Goal: Book appointment/travel/reservation

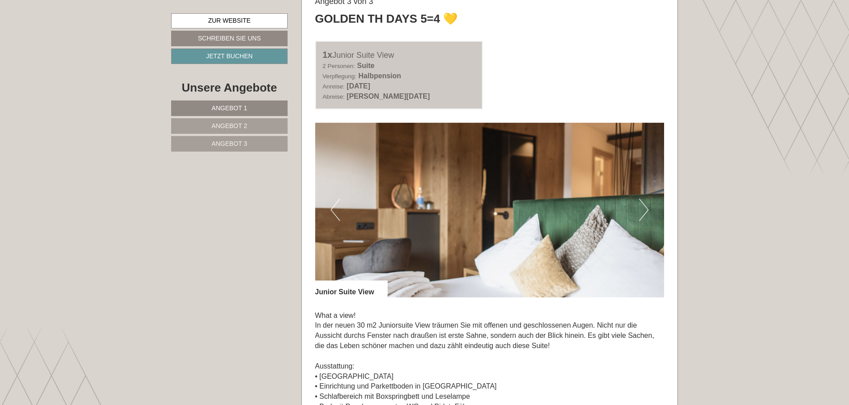
scroll to position [1867, 0]
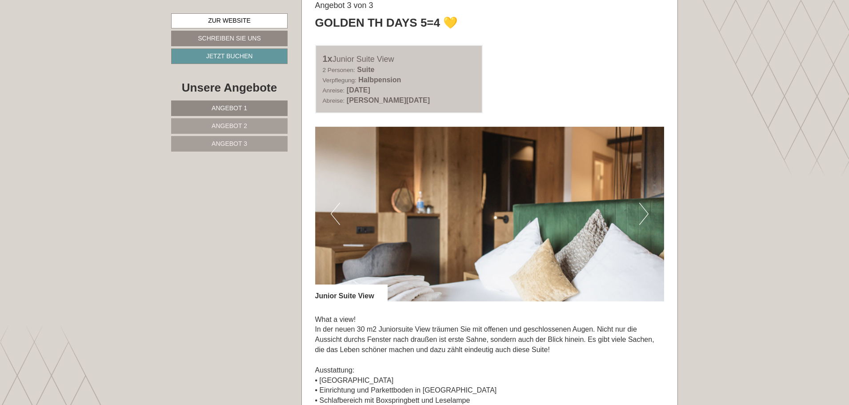
click at [649, 213] on img at bounding box center [489, 214] width 349 height 175
click at [643, 213] on button "Next" at bounding box center [643, 214] width 9 height 22
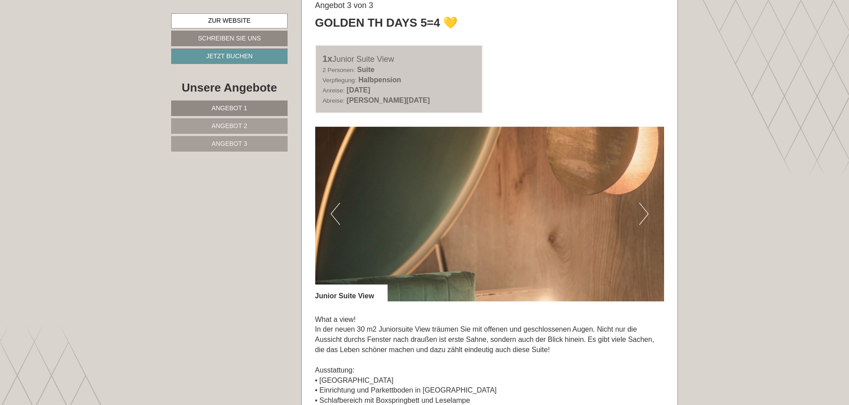
click at [643, 213] on button "Next" at bounding box center [643, 214] width 9 height 22
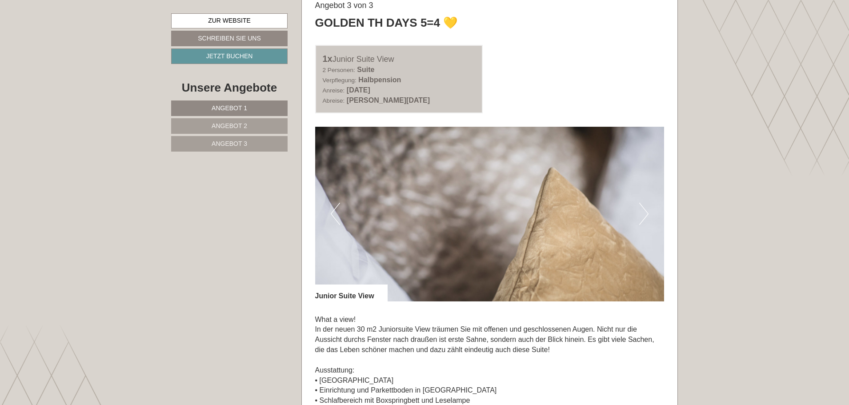
click at [643, 213] on button "Next" at bounding box center [643, 214] width 9 height 22
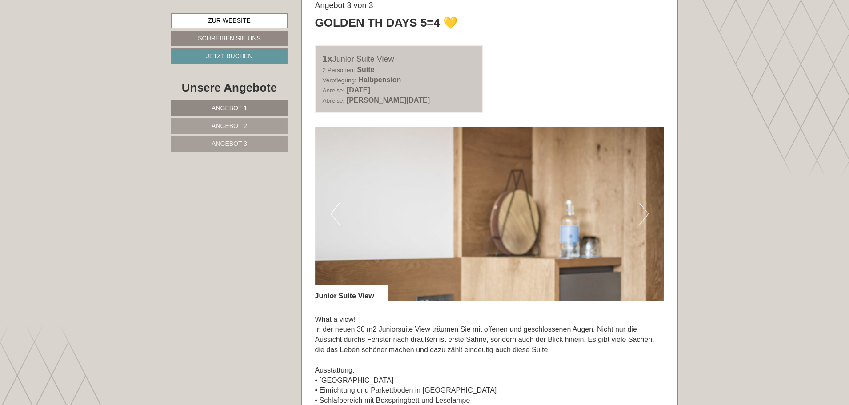
click at [645, 213] on button "Next" at bounding box center [643, 214] width 9 height 22
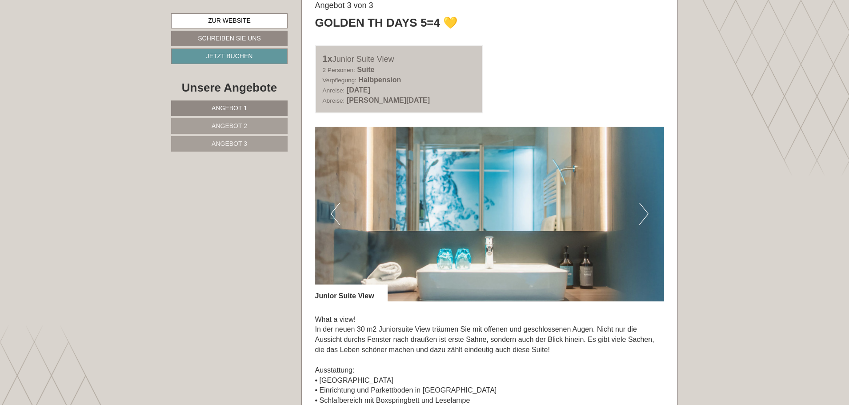
click at [645, 213] on button "Next" at bounding box center [643, 214] width 9 height 22
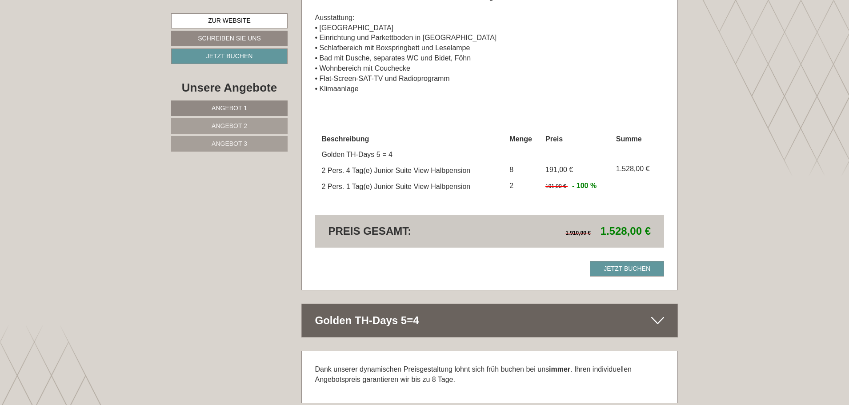
scroll to position [2133, 0]
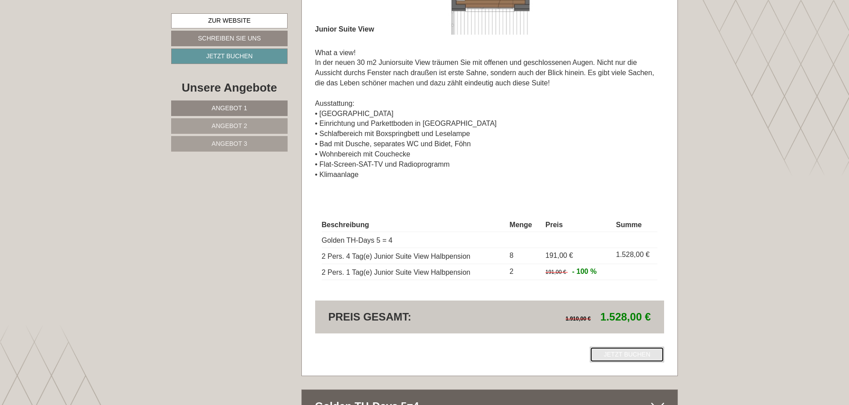
click at [632, 356] on link "Jetzt buchen" at bounding box center [627, 355] width 74 height 16
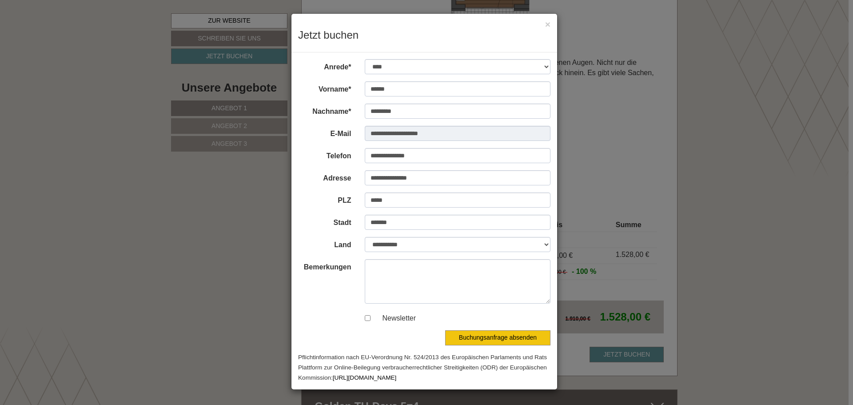
click at [713, 155] on div "**********" at bounding box center [426, 202] width 853 height 405
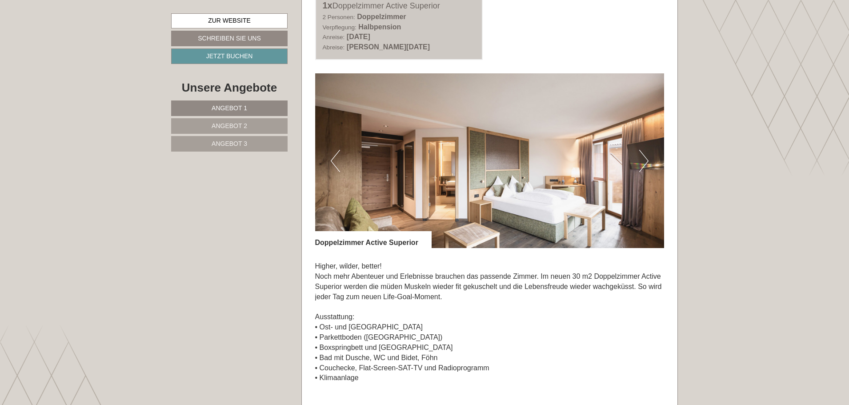
scroll to position [578, 0]
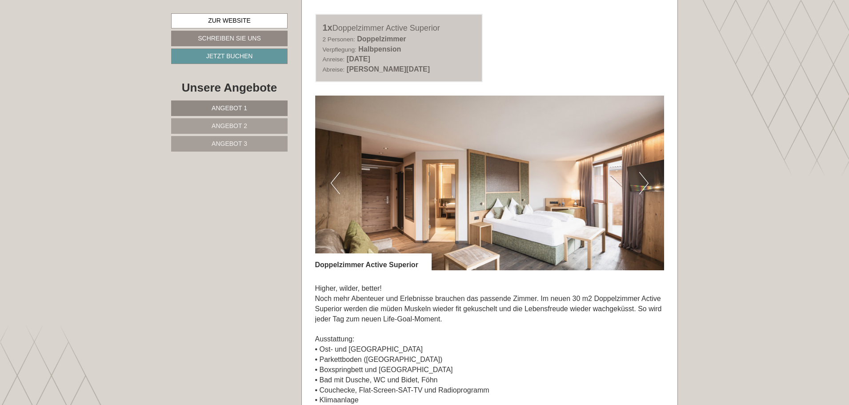
click at [643, 188] on button "Next" at bounding box center [643, 183] width 9 height 22
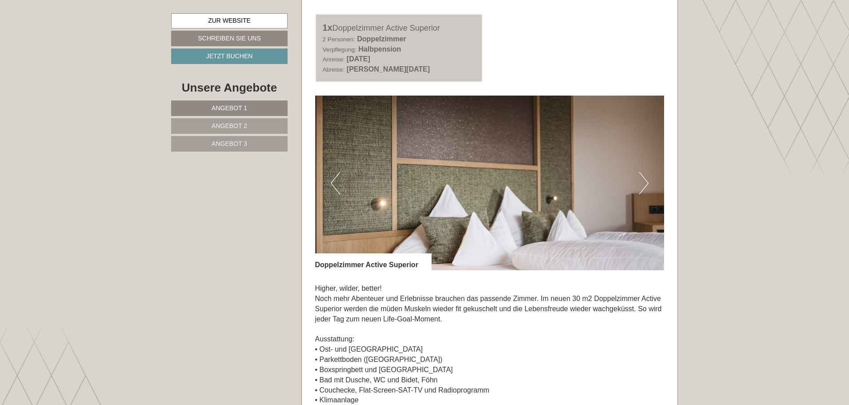
click at [643, 188] on button "Next" at bounding box center [643, 183] width 9 height 22
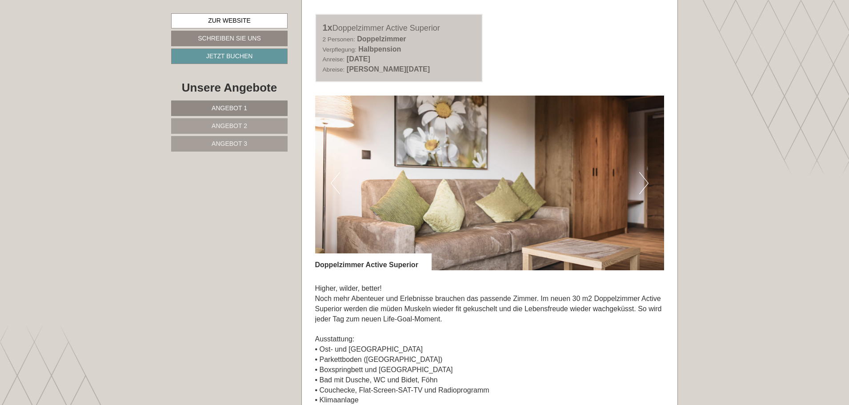
click at [643, 186] on button "Next" at bounding box center [643, 183] width 9 height 22
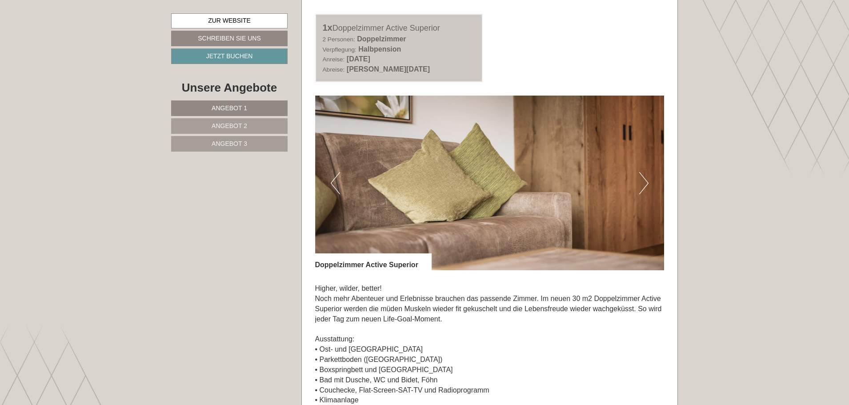
click at [643, 186] on button "Next" at bounding box center [643, 183] width 9 height 22
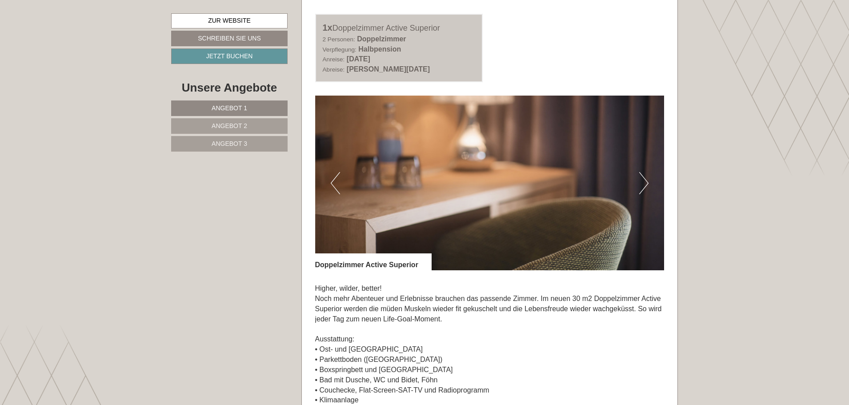
click at [643, 186] on button "Next" at bounding box center [643, 183] width 9 height 22
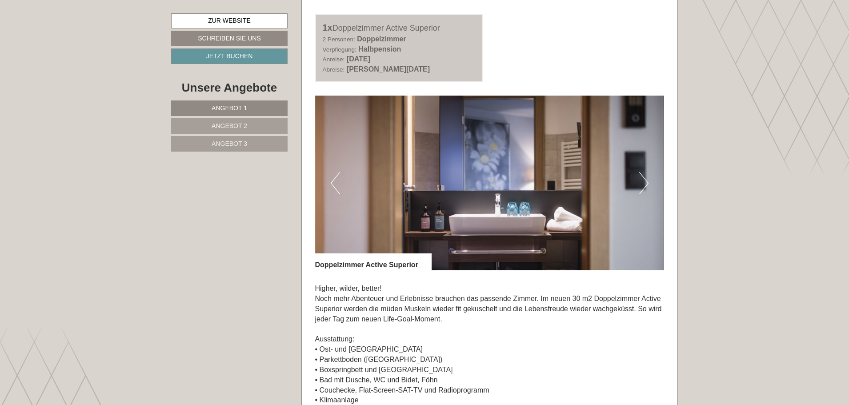
click at [643, 186] on button "Next" at bounding box center [643, 183] width 9 height 22
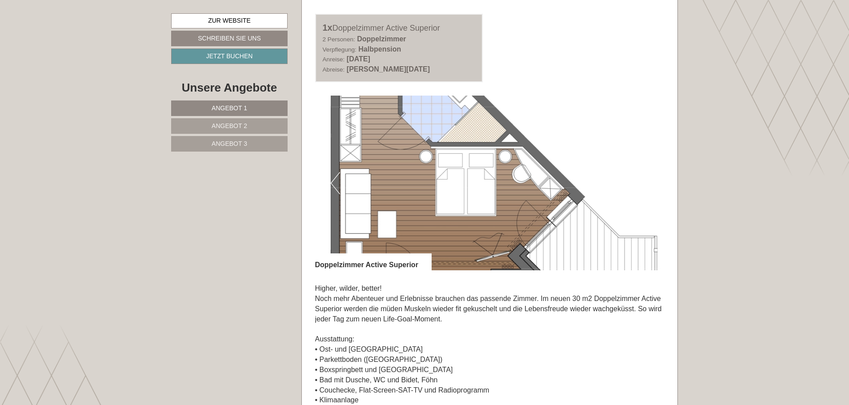
scroll to position [667, 0]
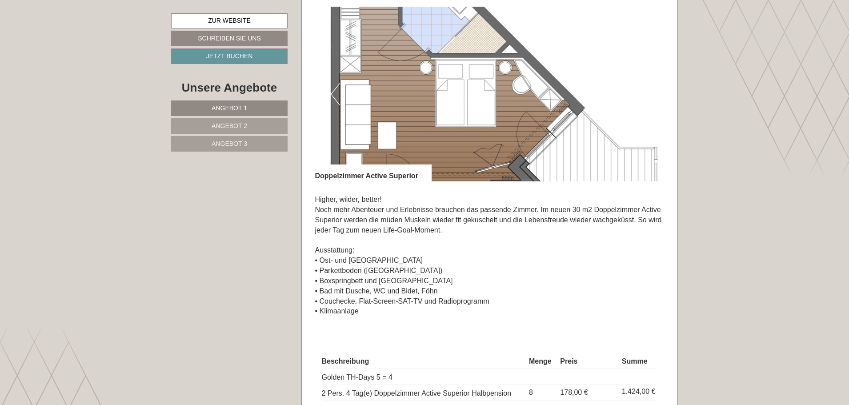
click at [444, 112] on img at bounding box center [489, 94] width 349 height 175
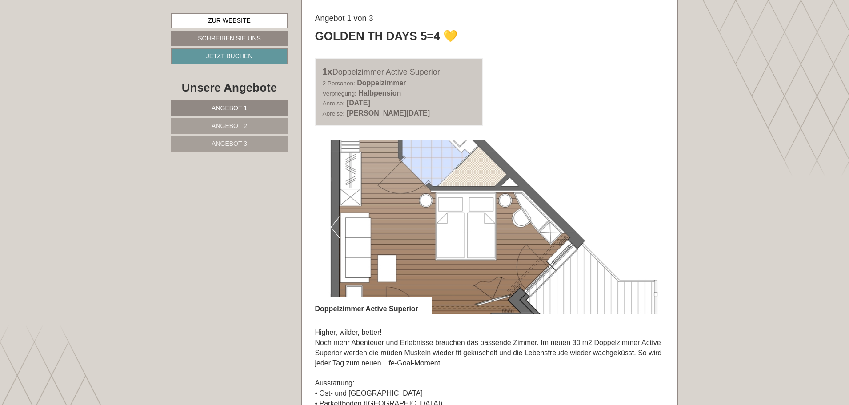
scroll to position [533, 0]
click at [335, 229] on button "Previous" at bounding box center [335, 227] width 9 height 22
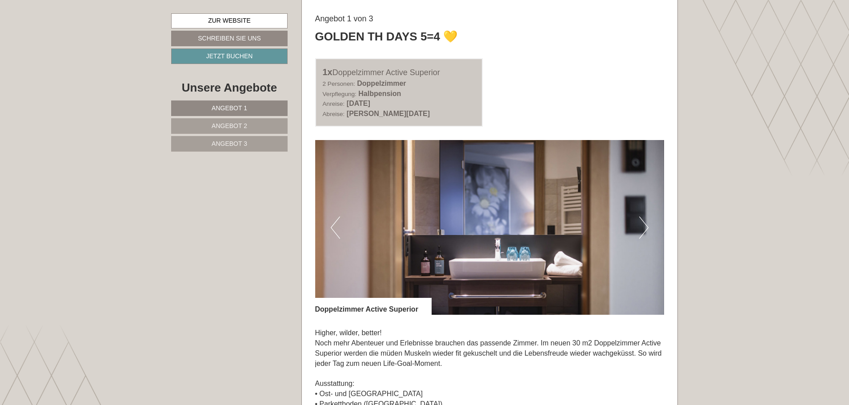
click at [335, 233] on button "Previous" at bounding box center [335, 227] width 9 height 22
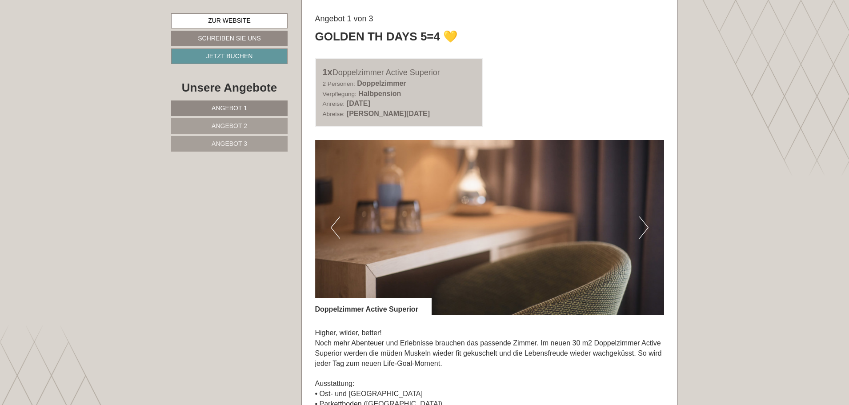
click at [335, 233] on button "Previous" at bounding box center [335, 227] width 9 height 22
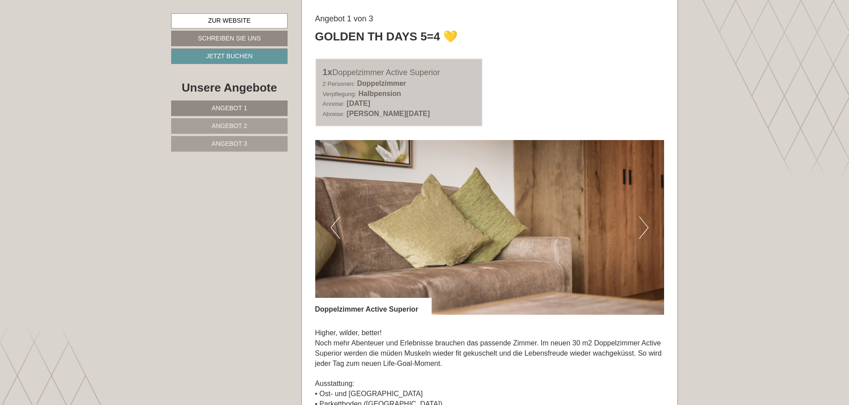
click at [335, 233] on button "Previous" at bounding box center [335, 227] width 9 height 22
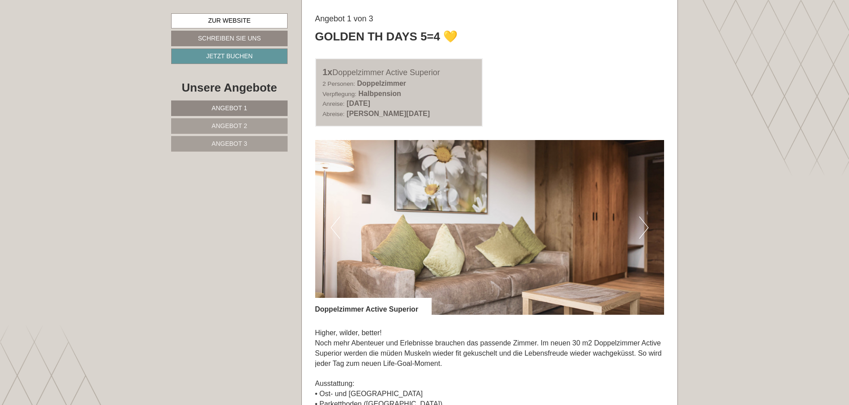
click at [335, 233] on button "Previous" at bounding box center [335, 227] width 9 height 22
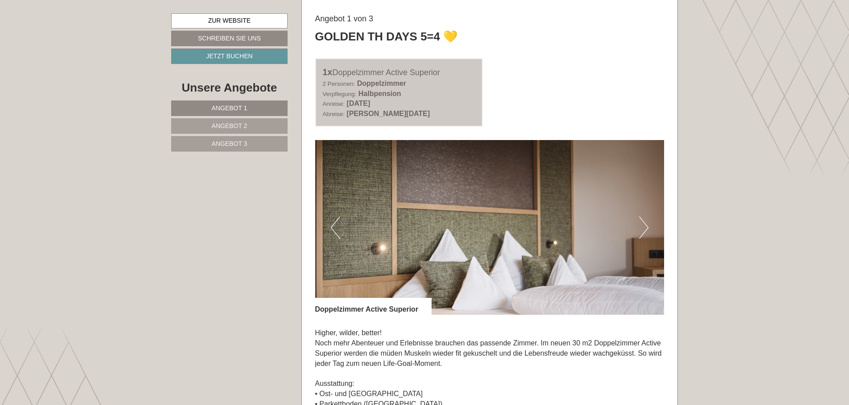
click at [335, 233] on button "Previous" at bounding box center [335, 227] width 9 height 22
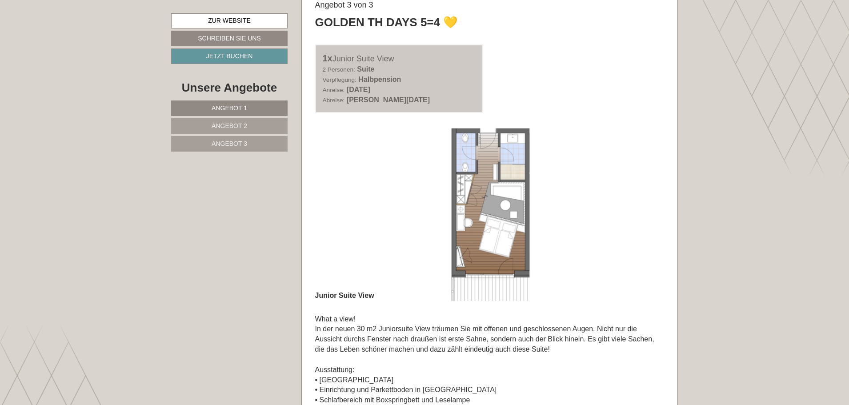
scroll to position [1867, 0]
click at [321, 214] on img at bounding box center [489, 214] width 349 height 175
click at [331, 208] on button "Previous" at bounding box center [335, 214] width 9 height 22
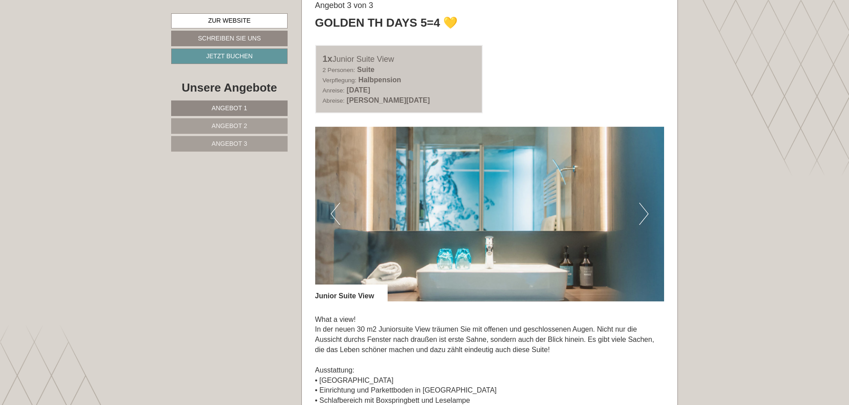
click at [336, 208] on button "Previous" at bounding box center [335, 214] width 9 height 22
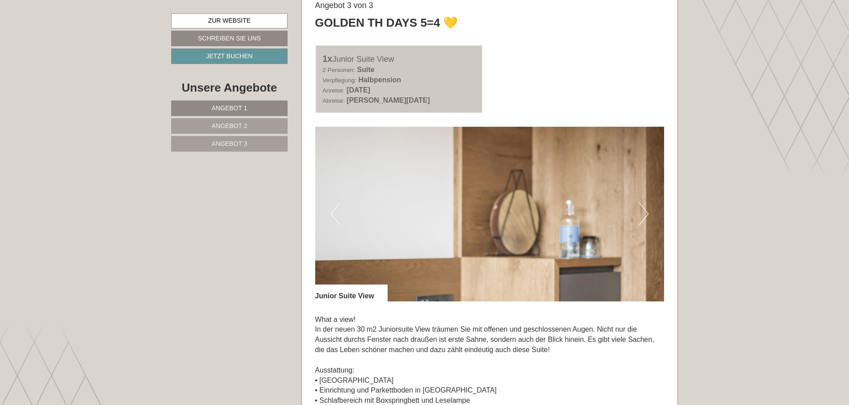
click at [336, 208] on button "Previous" at bounding box center [335, 214] width 9 height 22
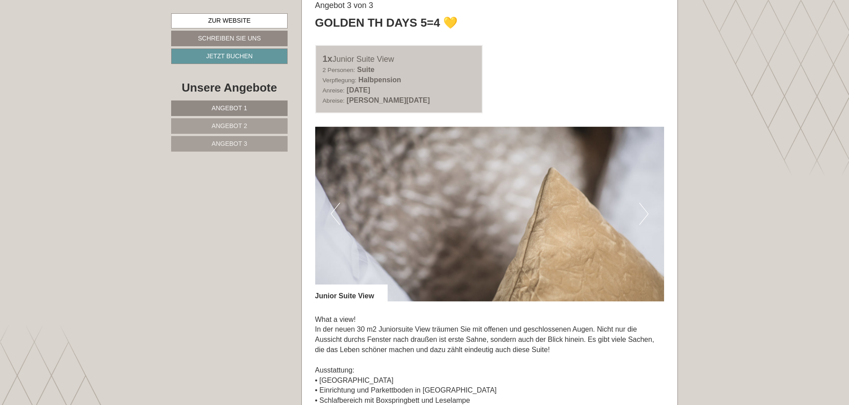
click at [336, 208] on button "Previous" at bounding box center [335, 214] width 9 height 22
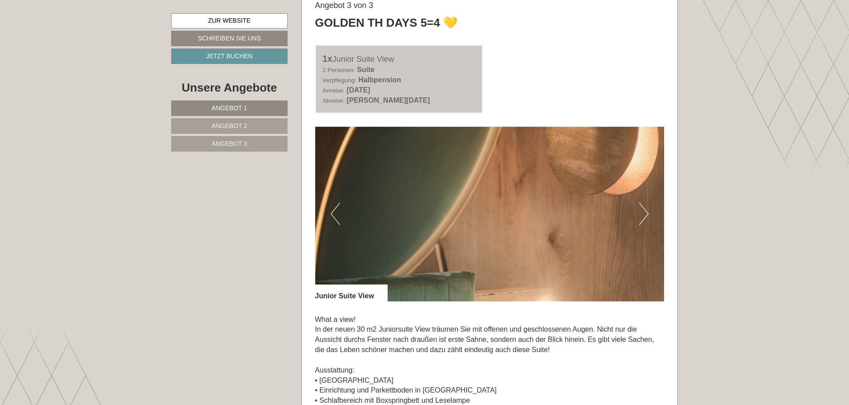
scroll to position [1955, 0]
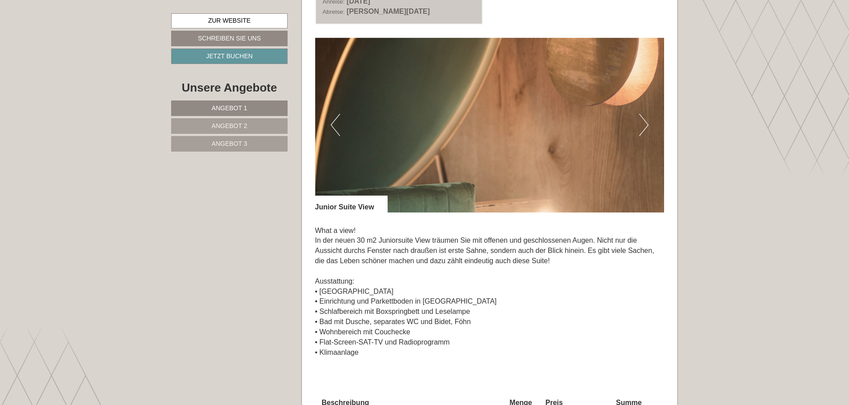
click at [336, 132] on button "Previous" at bounding box center [335, 125] width 9 height 22
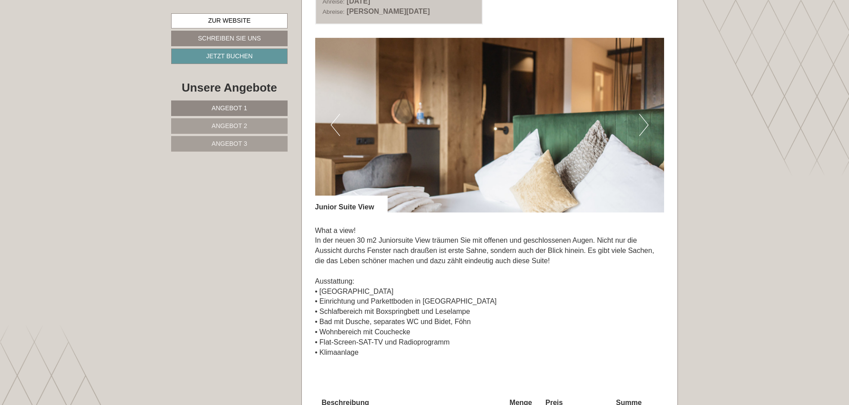
click at [336, 132] on button "Previous" at bounding box center [335, 125] width 9 height 22
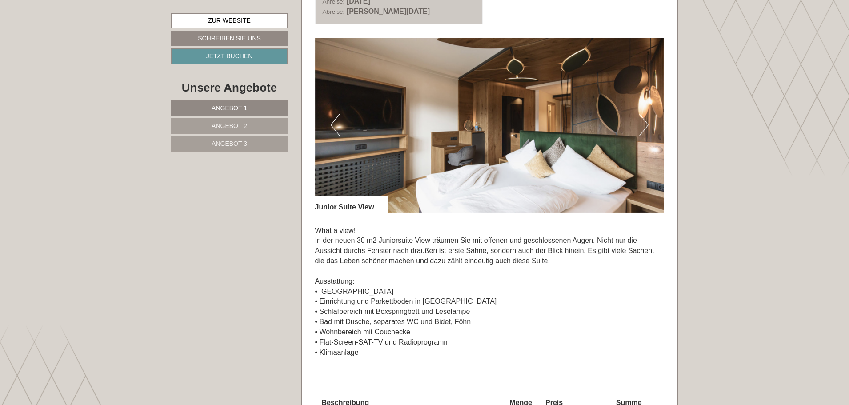
click at [336, 132] on button "Previous" at bounding box center [335, 125] width 9 height 22
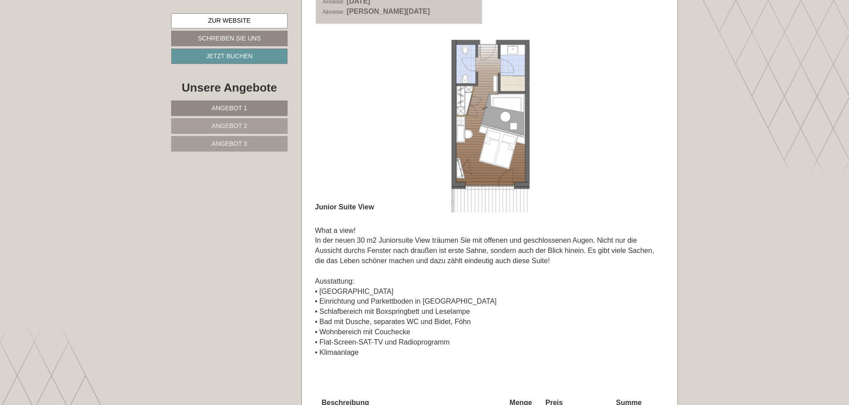
click at [336, 132] on button "Previous" at bounding box center [335, 125] width 9 height 22
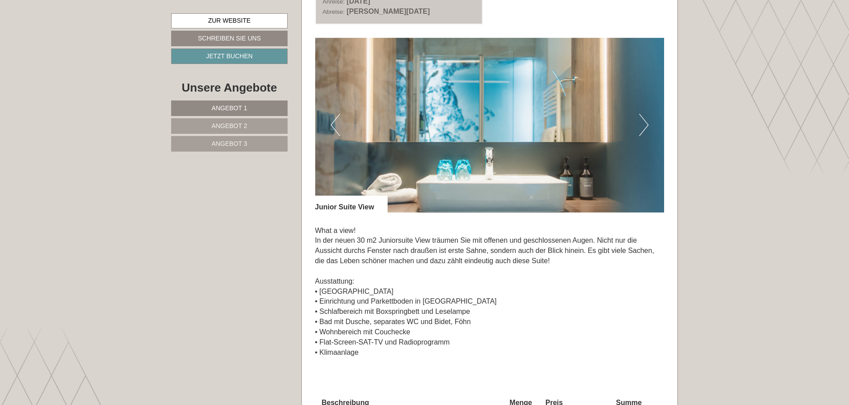
click at [336, 132] on button "Previous" at bounding box center [335, 125] width 9 height 22
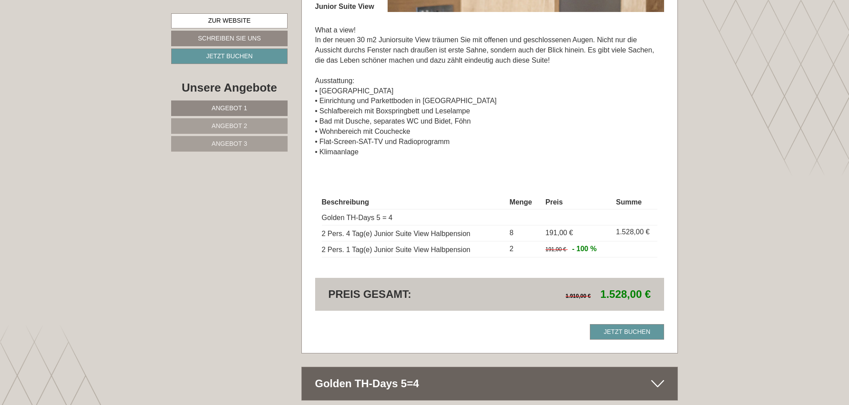
scroll to position [2178, 0]
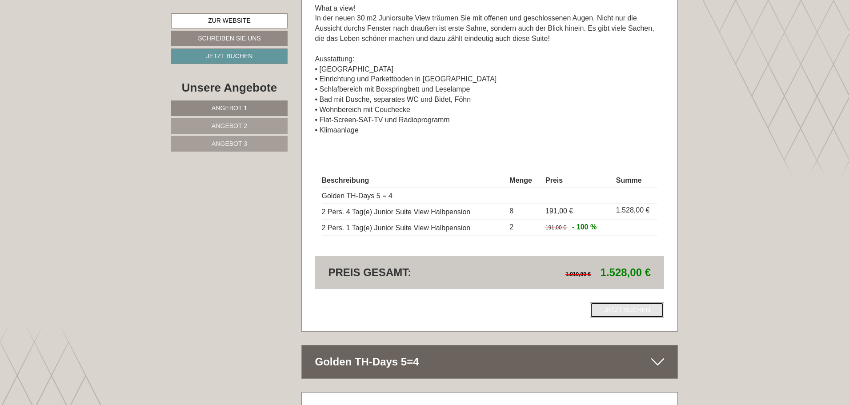
click at [613, 312] on link "Jetzt buchen" at bounding box center [627, 310] width 74 height 16
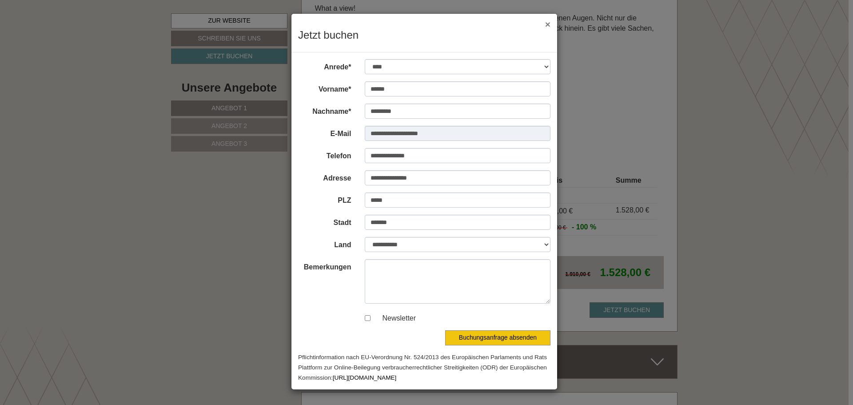
click at [549, 24] on button "×" at bounding box center [547, 24] width 5 height 9
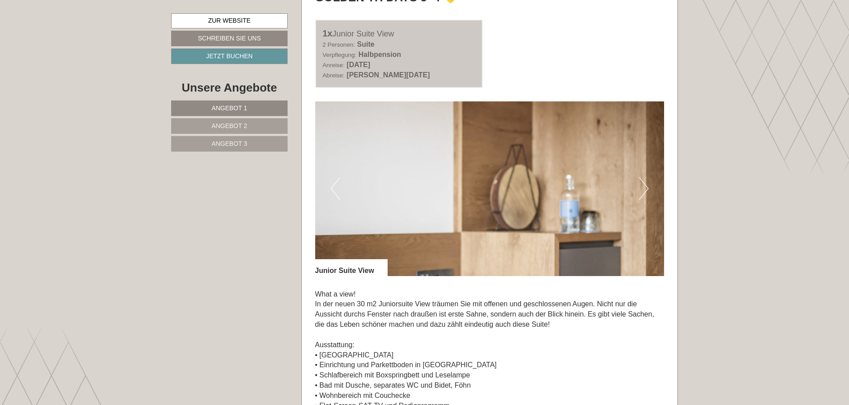
scroll to position [1911, 0]
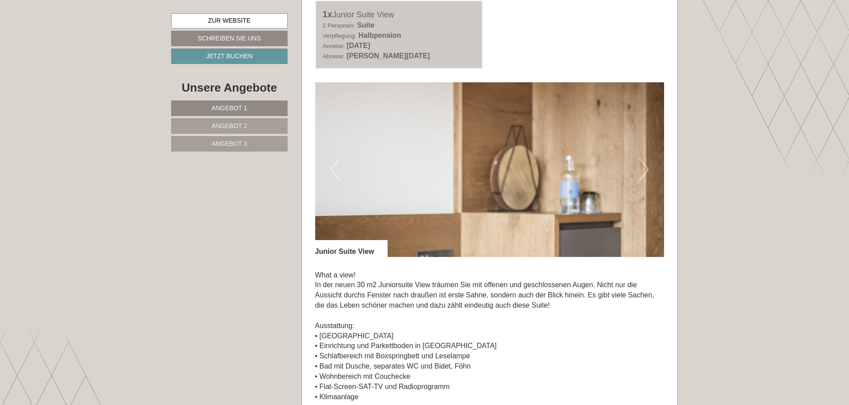
click at [644, 168] on button "Next" at bounding box center [643, 169] width 9 height 22
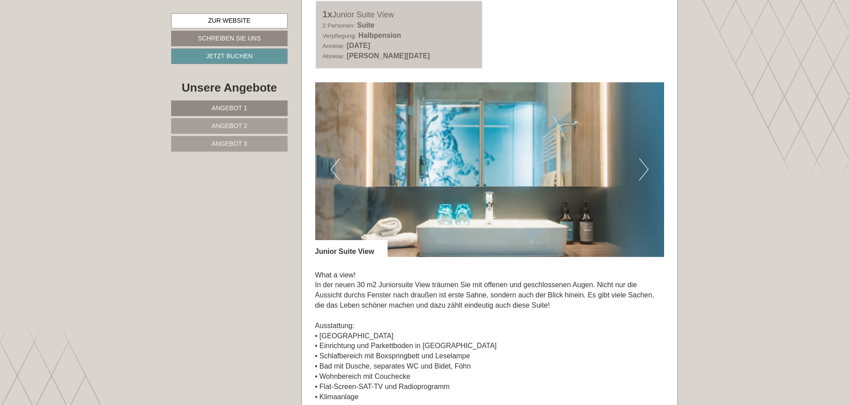
click at [644, 168] on button "Next" at bounding box center [643, 169] width 9 height 22
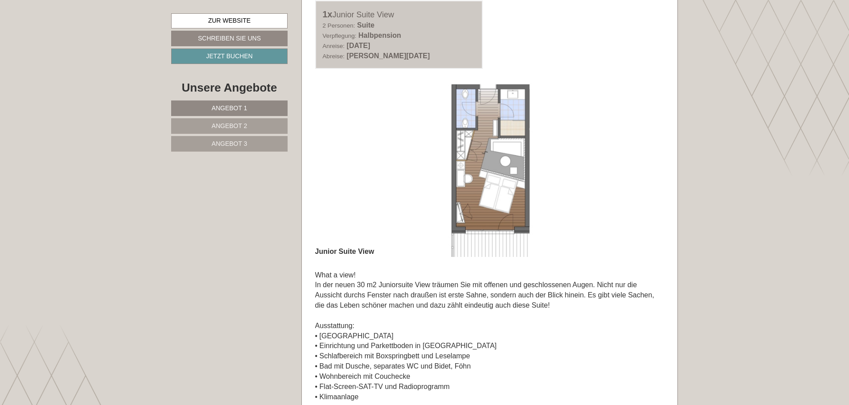
click at [644, 168] on button "Next" at bounding box center [643, 169] width 9 height 22
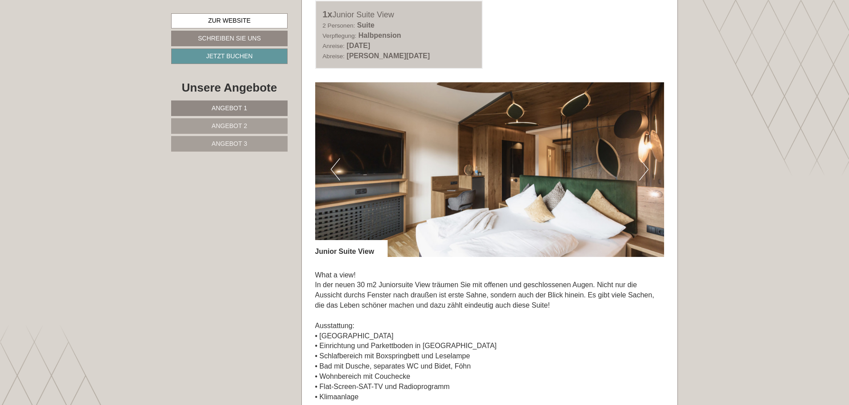
click at [644, 168] on button "Next" at bounding box center [643, 169] width 9 height 22
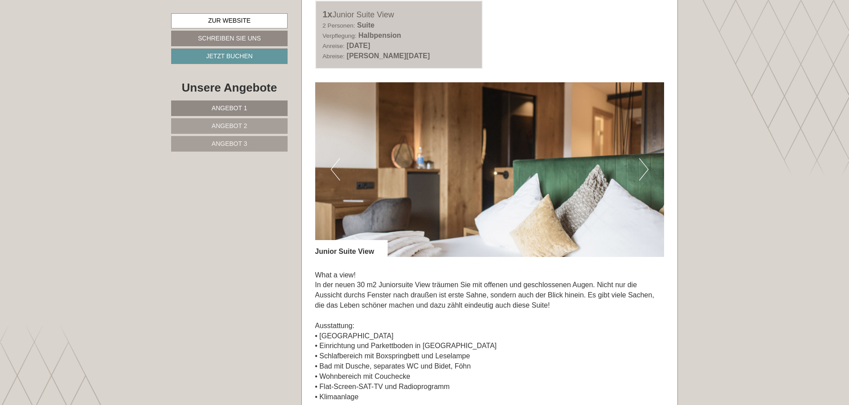
click at [644, 168] on button "Next" at bounding box center [643, 169] width 9 height 22
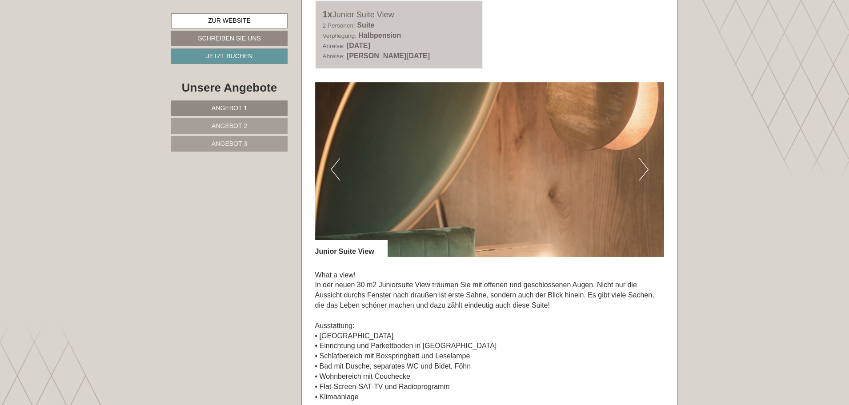
click at [644, 168] on button "Next" at bounding box center [643, 169] width 9 height 22
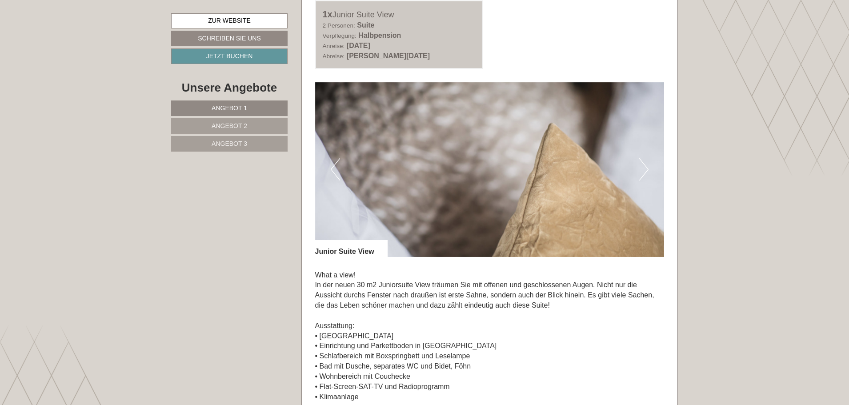
click at [644, 168] on button "Next" at bounding box center [643, 169] width 9 height 22
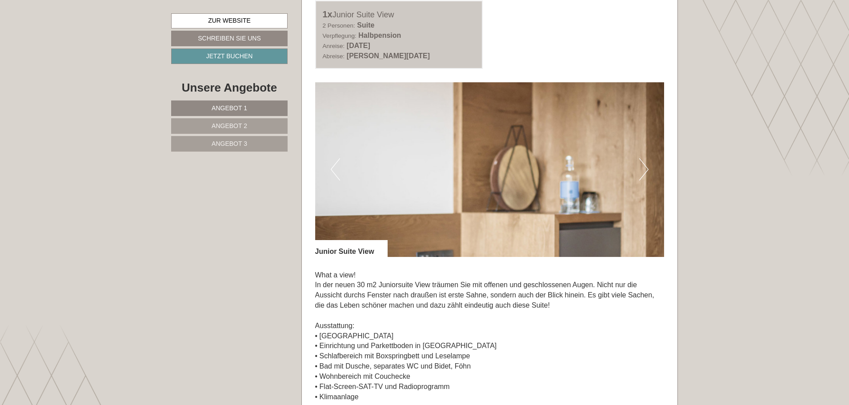
click at [644, 168] on button "Next" at bounding box center [643, 169] width 9 height 22
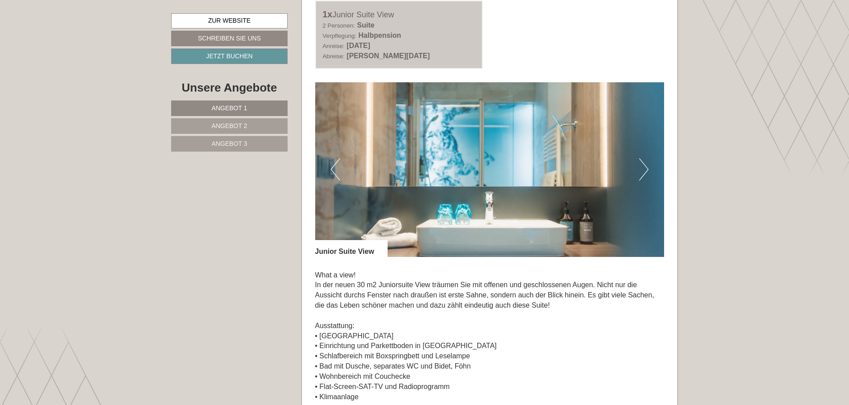
click at [644, 168] on button "Next" at bounding box center [643, 169] width 9 height 22
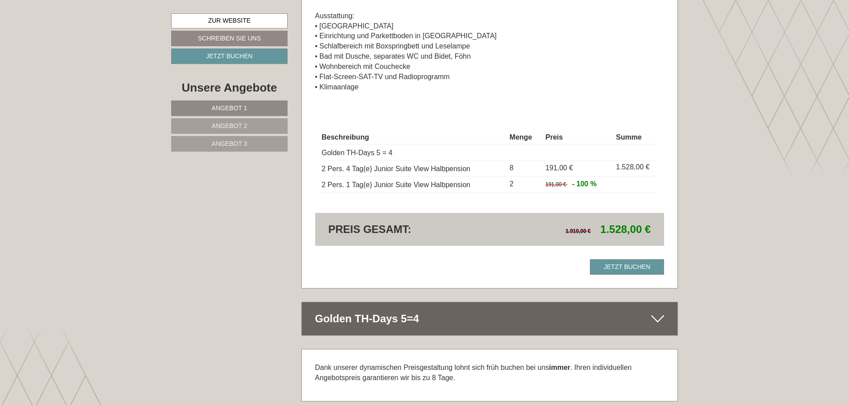
scroll to position [2267, 0]
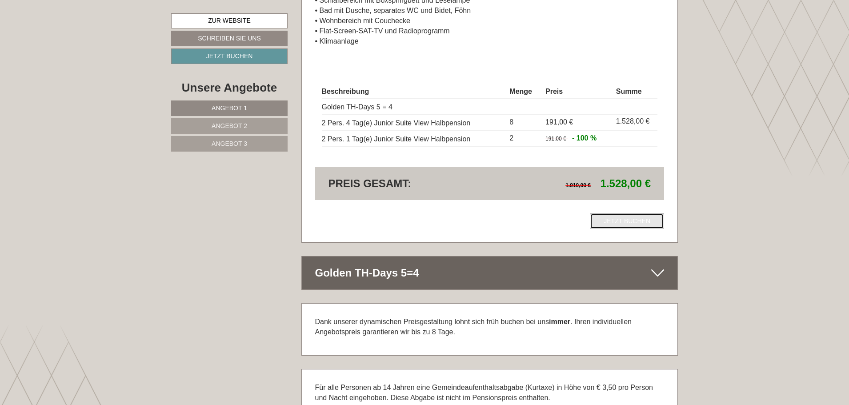
click at [632, 222] on link "Jetzt buchen" at bounding box center [627, 221] width 74 height 16
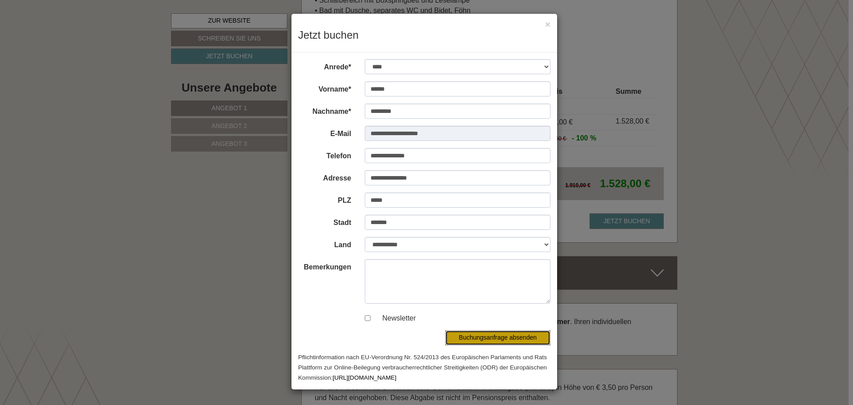
click at [503, 339] on button "Buchungsanfrage absenden" at bounding box center [497, 337] width 105 height 15
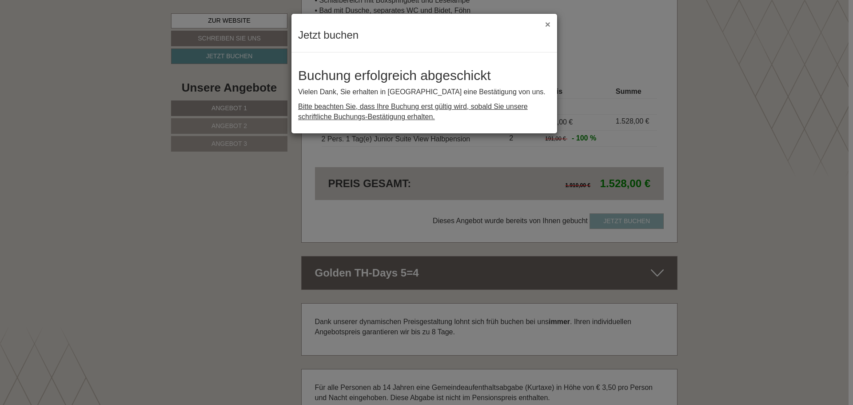
click at [548, 24] on button "×" at bounding box center [547, 24] width 5 height 9
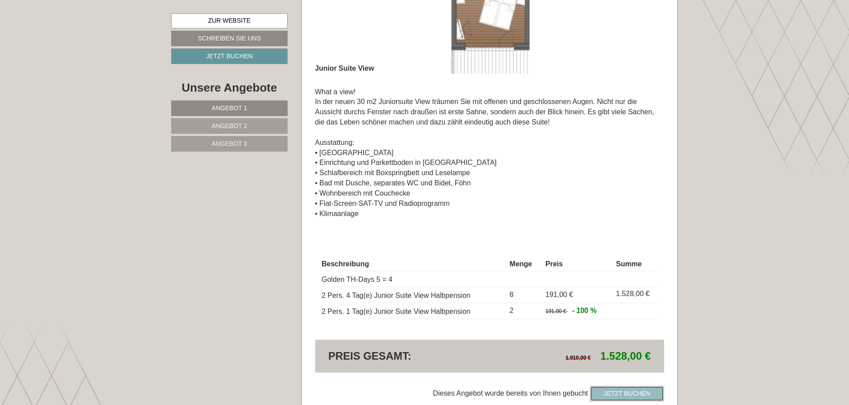
scroll to position [2089, 0]
